Goal: Information Seeking & Learning: Learn about a topic

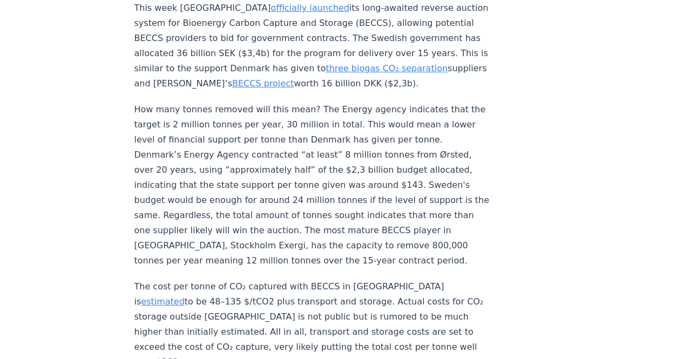
scroll to position [324, 0]
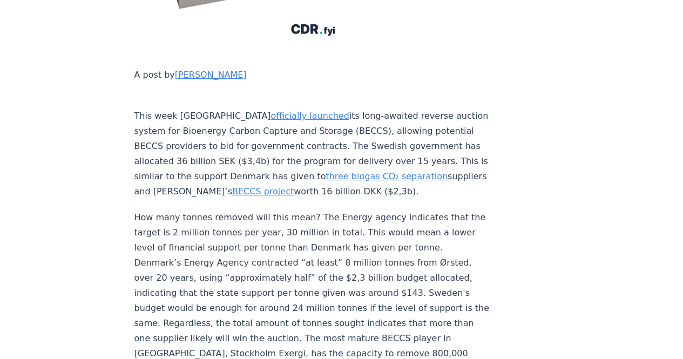
drag, startPoint x: 141, startPoint y: 81, endPoint x: 287, endPoint y: 212, distance: 196.6
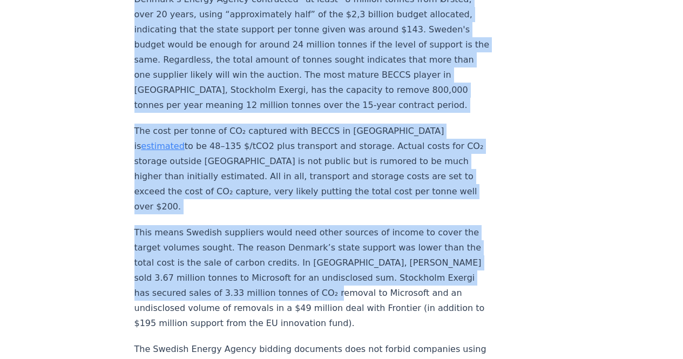
scroll to position [594, 0]
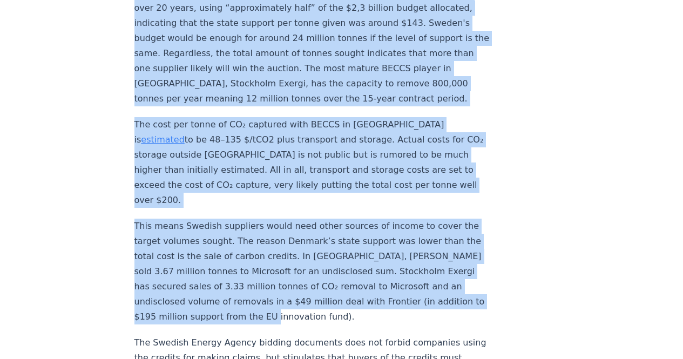
drag, startPoint x: 134, startPoint y: 81, endPoint x: 358, endPoint y: 276, distance: 297.1
click at [358, 276] on div "[DATE] Details on Sweden's BECCS Support - What will be the effect on climate? …" at bounding box center [341, 324] width 683 height 1758
copy div "Lore ipsu Dolors ametconsec adipisci eli sedd-eiusmod tempori utlabor etdolo ma…"
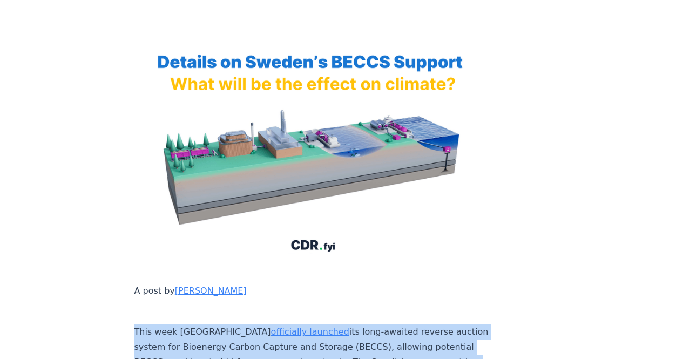
scroll to position [0, 0]
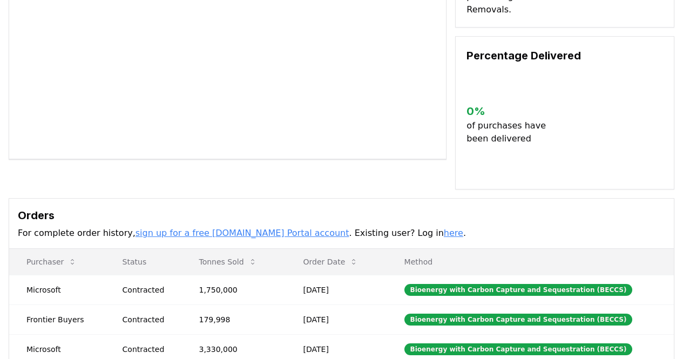
scroll to position [216, 0]
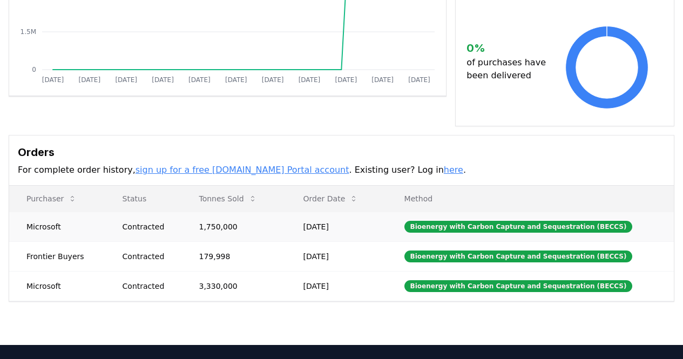
drag, startPoint x: 358, startPoint y: 273, endPoint x: 76, endPoint y: 207, distance: 288.9
drag, startPoint x: 27, startPoint y: 212, endPoint x: 364, endPoint y: 279, distance: 343.6
click at [364, 279] on tbody "Microsoft Contracted 1,750,000 [DATE] Bioenergy with Carbon Capture and Sequest…" at bounding box center [341, 256] width 665 height 89
copy tbody "Microsoft Contracted 1,750,000 May 06, 2025 Bioenergy with Carbon Capture and S…"
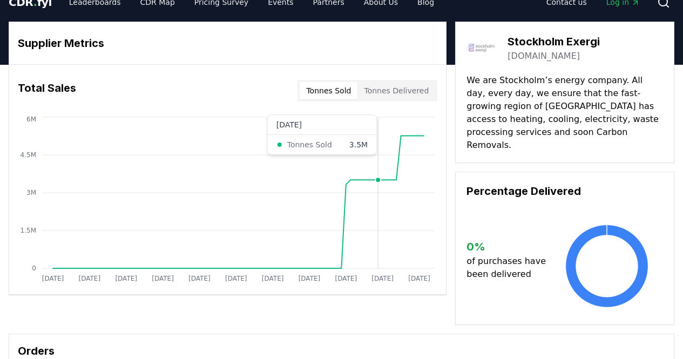
scroll to position [0, 0]
